Goal: Transaction & Acquisition: Purchase product/service

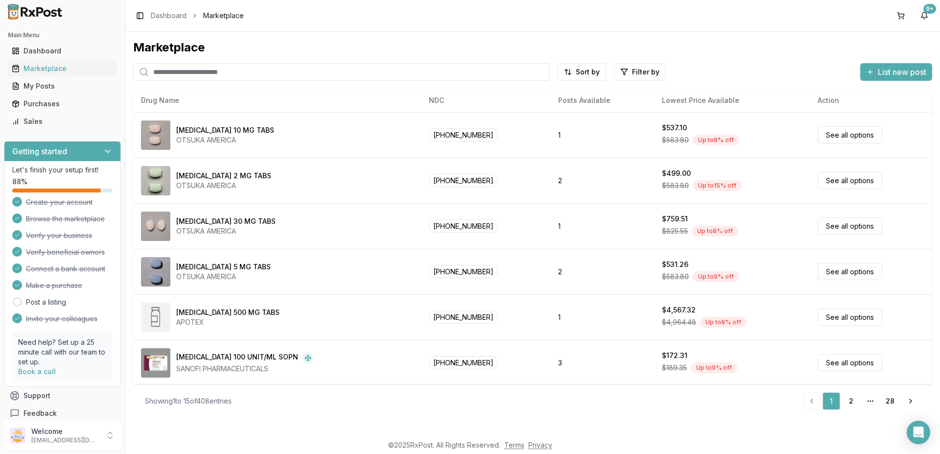
click at [165, 71] on input "search" at bounding box center [341, 72] width 417 height 18
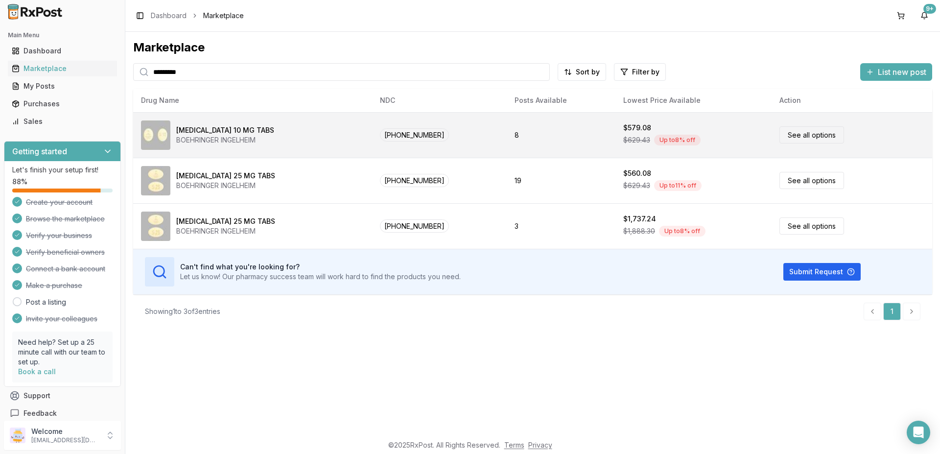
type input "*********"
click at [239, 133] on div "[MEDICAL_DATA] 10 MG TABS" at bounding box center [225, 130] width 98 height 10
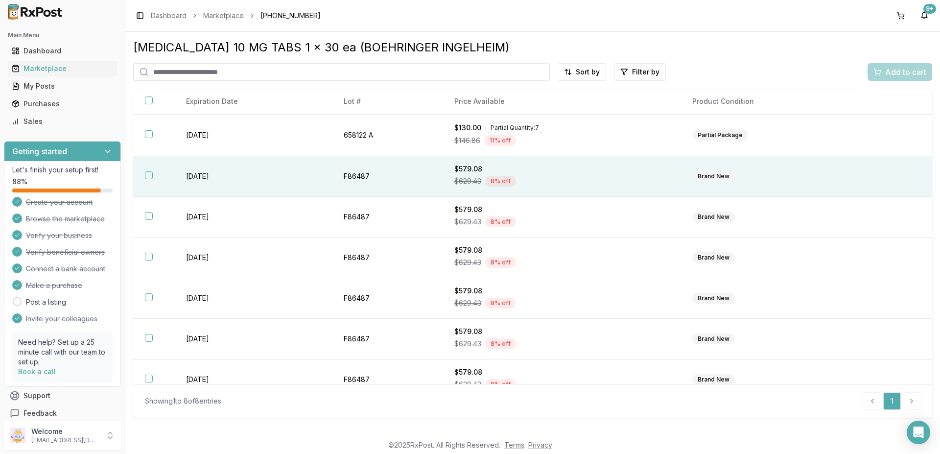
click at [150, 176] on button "button" at bounding box center [149, 175] width 8 height 8
click at [904, 73] on span "Add to cart" at bounding box center [905, 72] width 41 height 12
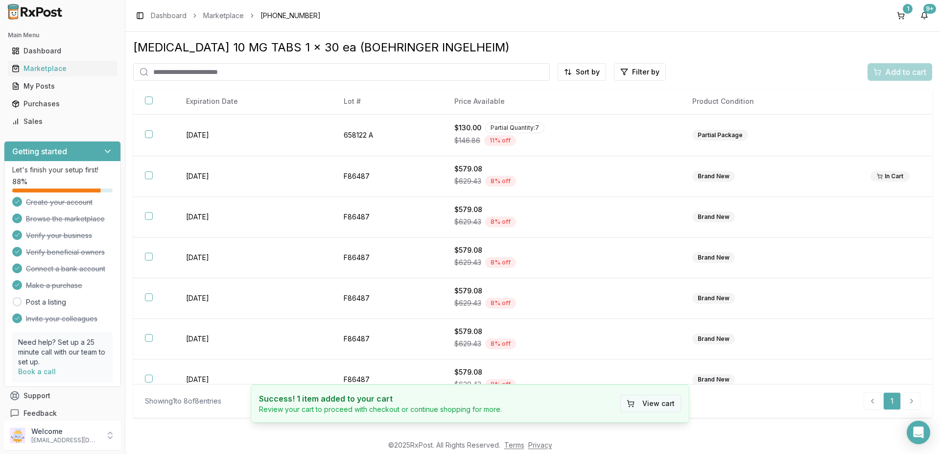
click at [649, 402] on button "View cart" at bounding box center [650, 404] width 61 height 18
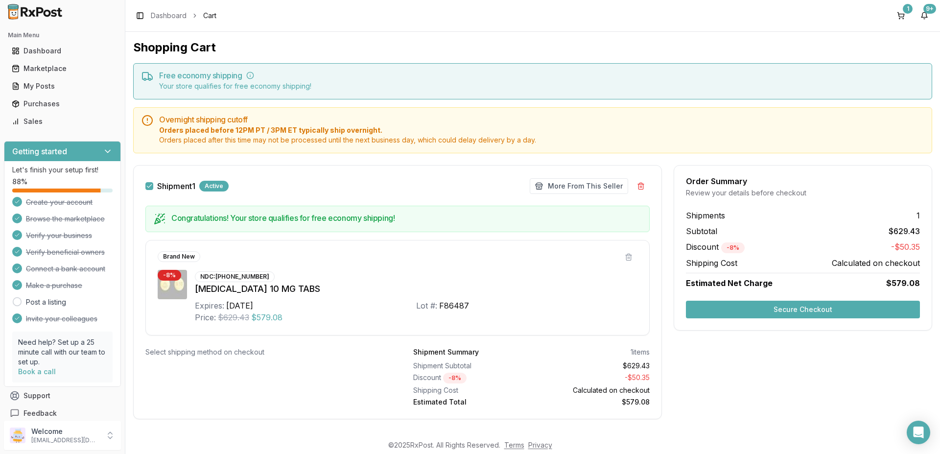
click at [805, 309] on button "Secure Checkout" at bounding box center [803, 310] width 234 height 18
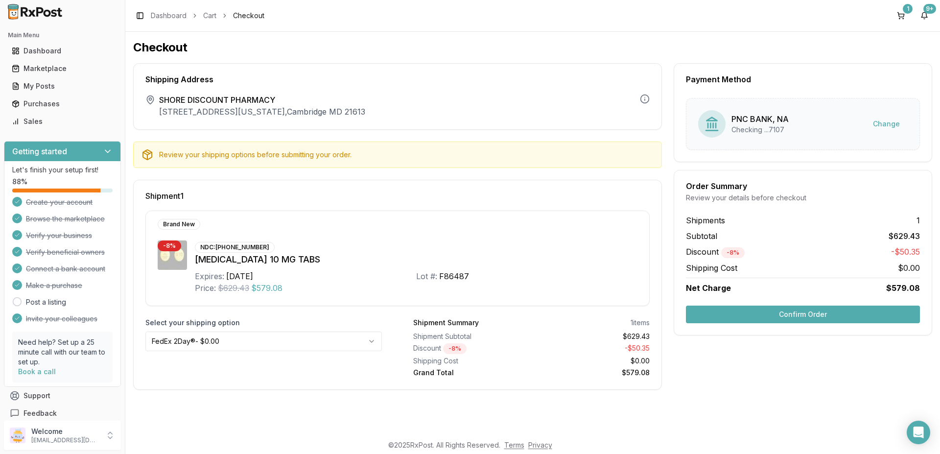
click at [779, 314] on button "Confirm Order" at bounding box center [803, 314] width 234 height 18
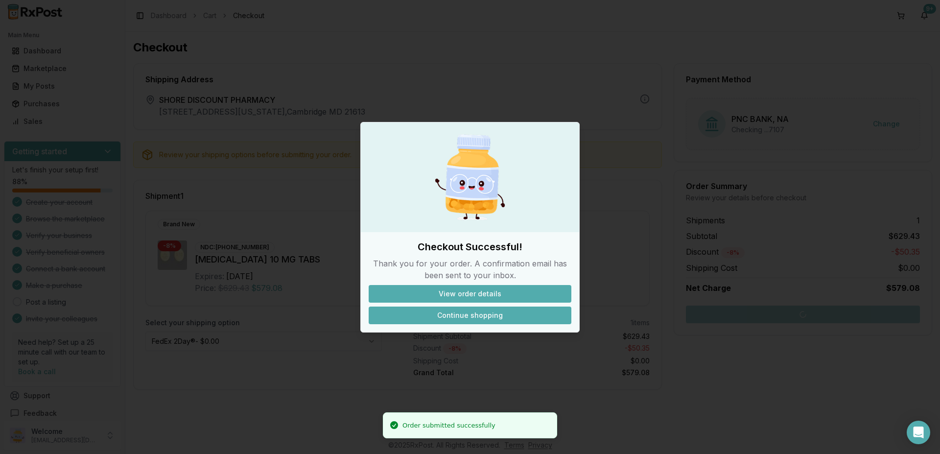
click at [470, 312] on button "Continue shopping" at bounding box center [470, 315] width 203 height 18
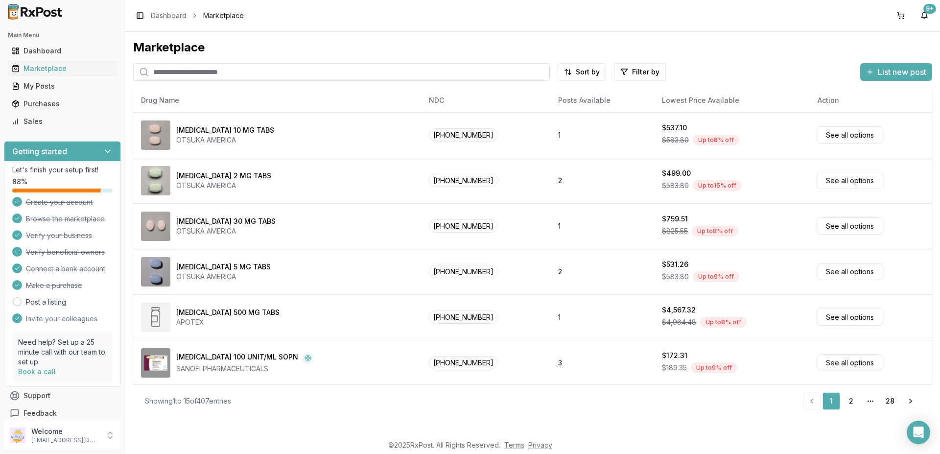
click at [175, 67] on input "search" at bounding box center [341, 72] width 417 height 18
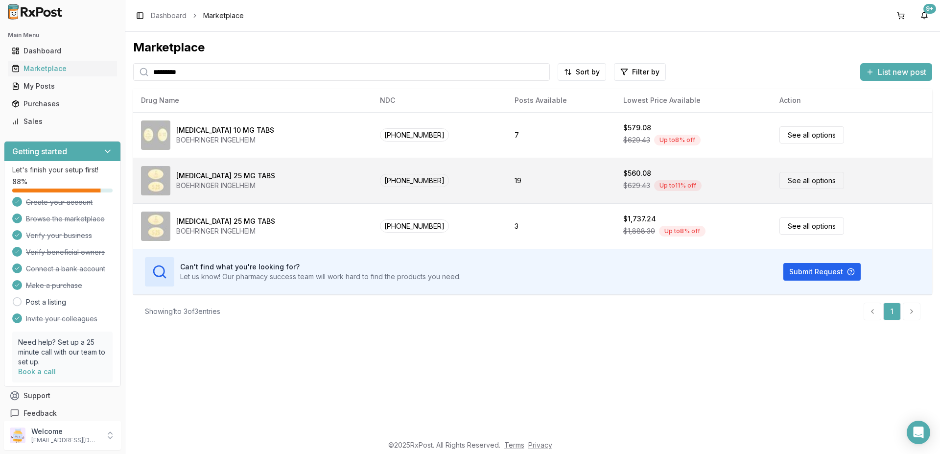
type input "*********"
click at [817, 181] on link "See all options" at bounding box center [811, 180] width 65 height 17
